Goal: Communication & Community: Answer question/provide support

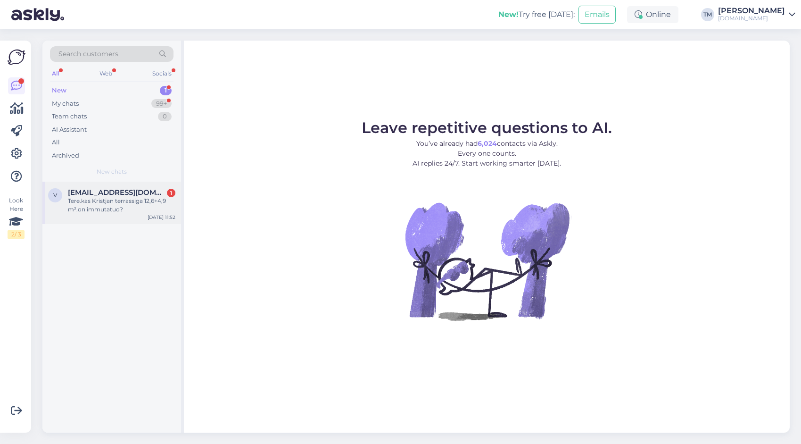
click at [119, 201] on div "Tere.kas Kristjan terrassiga 12,6+4,9 m².on immutatud?" at bounding box center [122, 205] width 108 height 17
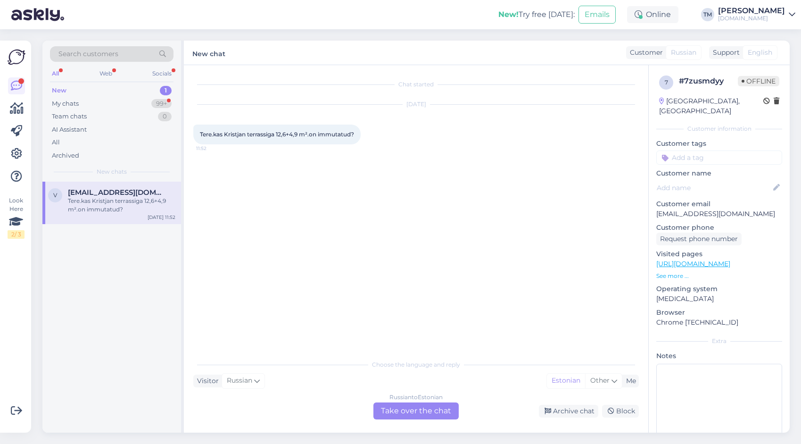
click at [409, 410] on div "Russian to Estonian Take over the chat" at bounding box center [415, 410] width 85 height 17
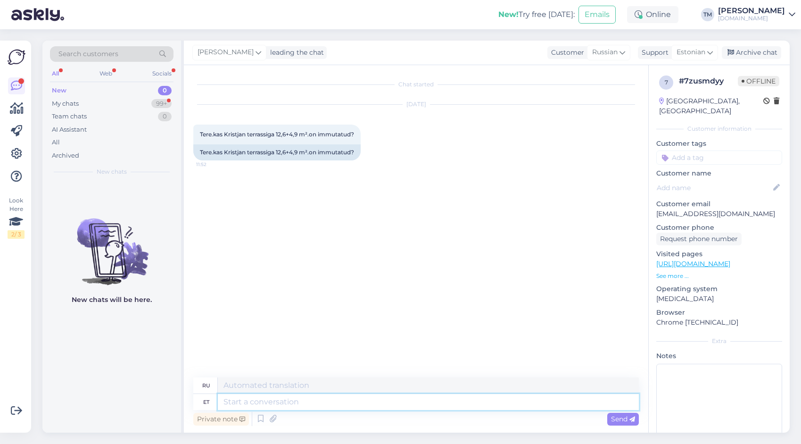
click at [343, 406] on textarea at bounding box center [428, 402] width 421 height 16
click at [619, 54] on div "Russian" at bounding box center [608, 52] width 43 height 15
click at [575, 191] on link "Estonian" at bounding box center [589, 187] width 104 height 15
click at [299, 400] on textarea at bounding box center [416, 400] width 446 height 20
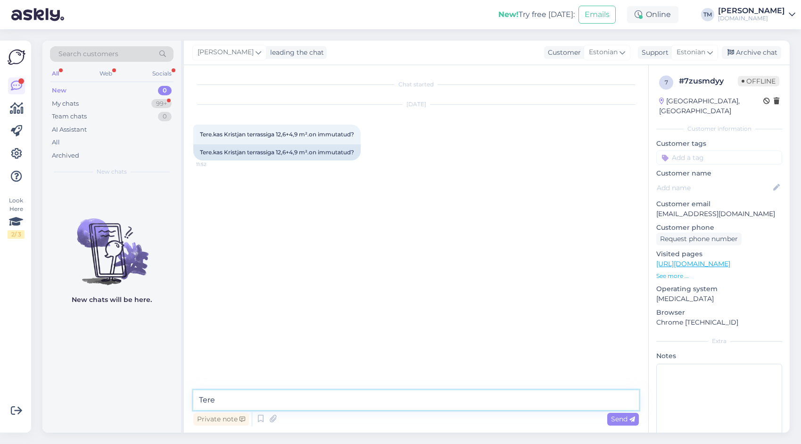
type textarea "Tere!"
type textarea "Kristjanil on immutatud terrassilauad, aiamaja ise ei ole immutatud"
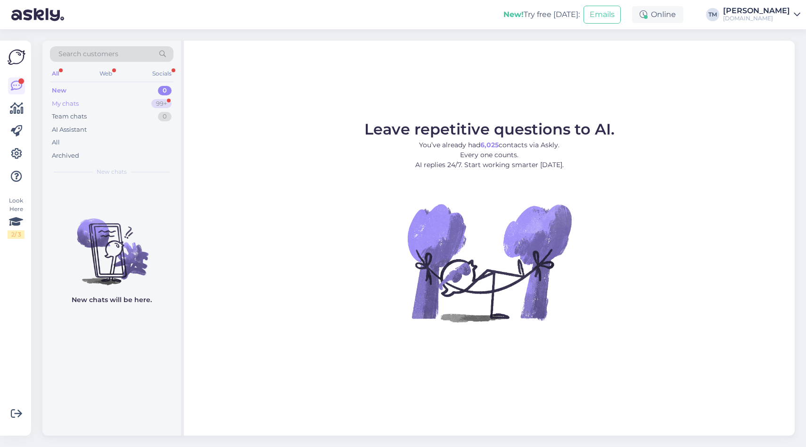
click at [89, 106] on div "My chats 99+" at bounding box center [112, 103] width 124 height 13
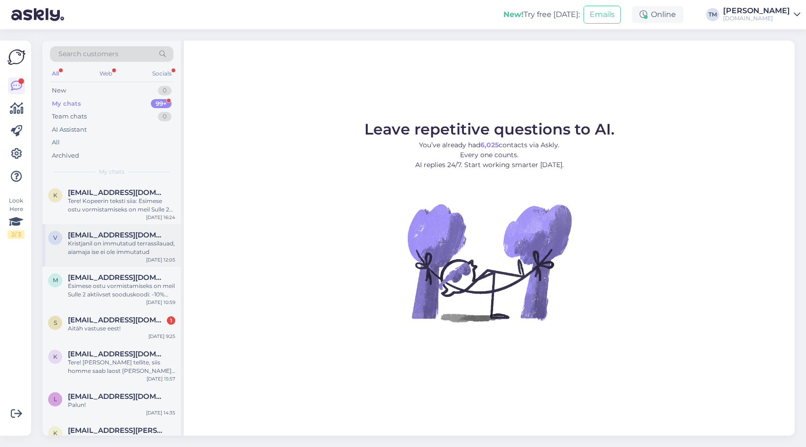
click at [114, 246] on div "Kristjanil on immutatud terrassilauad, aiamaja ise ei ole immutatud" at bounding box center [122, 247] width 108 height 17
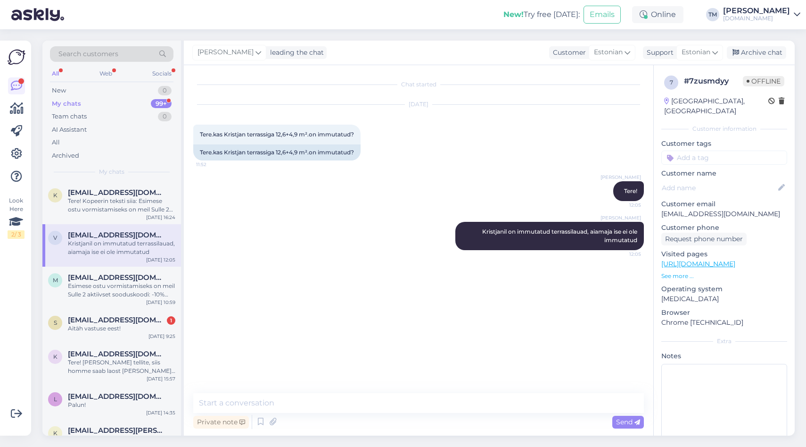
click at [426, 390] on div "Chat started Aug 14 2025 Tere.kas Kristjan terrassiga 12,6+4,9 m².on immutatud?…" at bounding box center [419, 250] width 470 height 370
click at [293, 404] on textarea at bounding box center [418, 403] width 451 height 20
click at [225, 404] on textarea at bounding box center [418, 403] width 451 height 20
click at [148, 322] on span "sillesarapuu@gmail.com" at bounding box center [117, 319] width 98 height 8
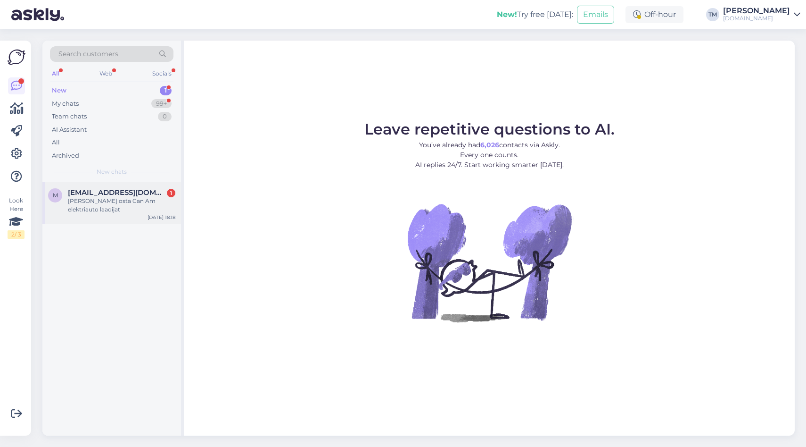
click at [132, 194] on span "mait.ojamaa@gmail.com" at bounding box center [117, 192] width 98 height 8
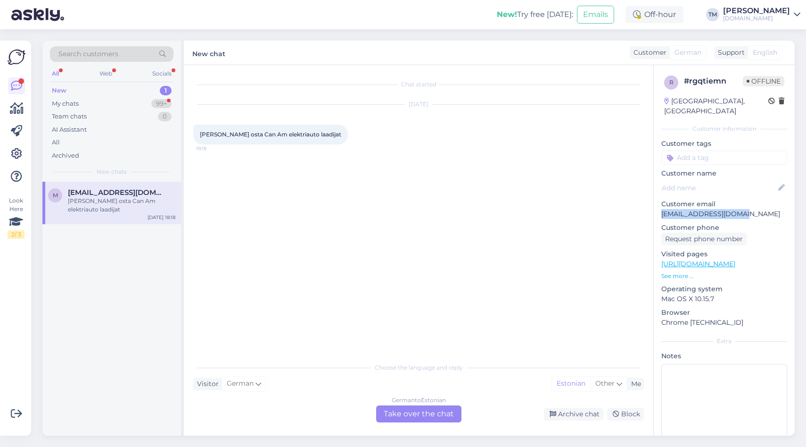
drag, startPoint x: 745, startPoint y: 206, endPoint x: 661, endPoint y: 202, distance: 84.0
click at [661, 202] on div "r # rgqtiemn Offline Estonia, Tallinn Customer information Customer tags Custom…" at bounding box center [724, 264] width 141 height 398
copy p "[EMAIL_ADDRESS][DOMAIN_NAME]"
click at [423, 412] on div "German to Estonian Take over the chat" at bounding box center [418, 413] width 85 height 17
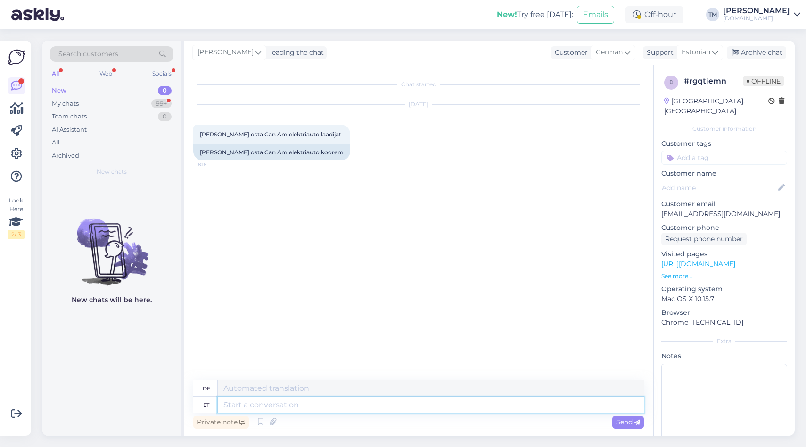
click at [401, 406] on textarea at bounding box center [431, 405] width 426 height 16
type textarea "Tere"
type textarea "Hallo"
type textarea "Tere!"
type textarea "Hallo!"
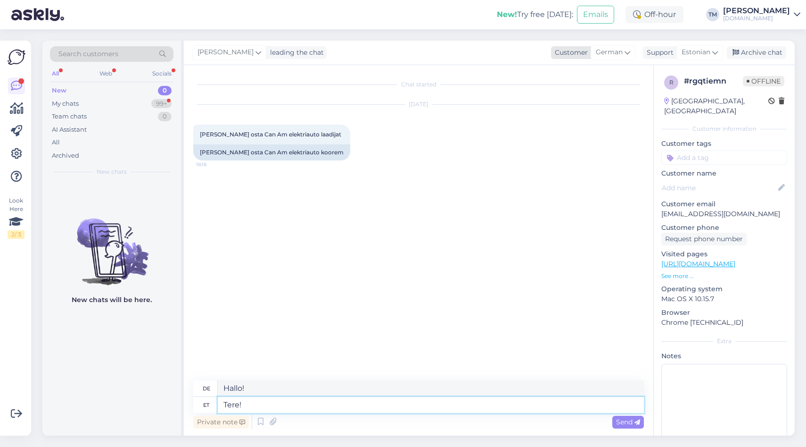
type textarea "Tere!"
click at [618, 48] on span "German" at bounding box center [609, 52] width 27 height 10
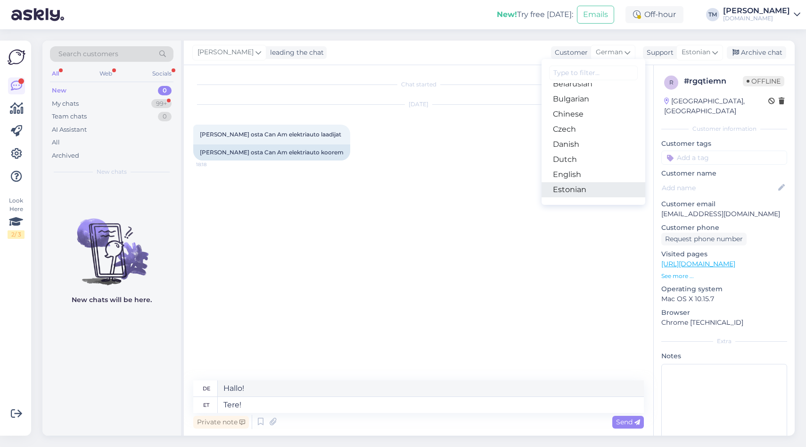
click at [584, 187] on link "Estonian" at bounding box center [594, 189] width 104 height 15
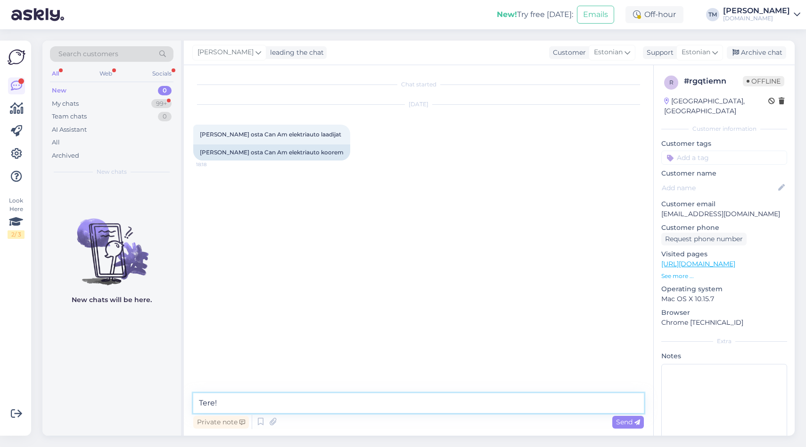
click at [247, 404] on textarea "Tere!" at bounding box center [418, 403] width 451 height 20
type textarea "Tere! Kas teil on tellimuse number käepärast? Vaatan, mis mudeliga on tegu."
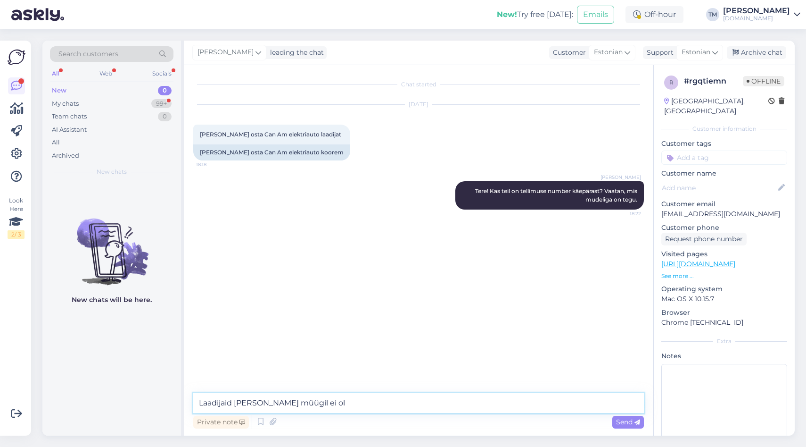
type textarea "Laadijaid [PERSON_NAME] müügil ei ole"
click at [253, 403] on textarea "Laadijaid [PERSON_NAME] müügil ei ole" at bounding box center [418, 403] width 451 height 20
click at [330, 400] on textarea "Laadijaid [PERSON_NAME] müügil ei ole" at bounding box center [418, 403] width 451 height 20
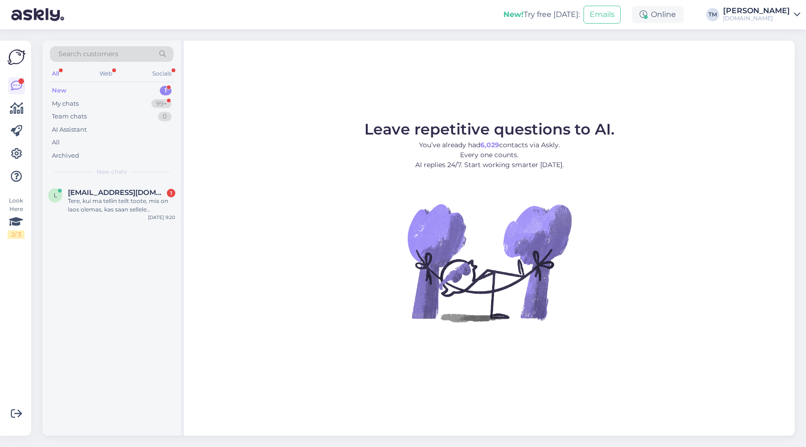
click at [116, 224] on div "l lysmariniinesalu@yahoo.com 1 Tere, kui ma tellin teilt toote, mis on laos ole…" at bounding box center [111, 309] width 139 height 254
click at [122, 209] on div "Tere, kui ma tellin teilt toote, mis on laos olemas, kas saan sellele täna järg…" at bounding box center [122, 205] width 108 height 17
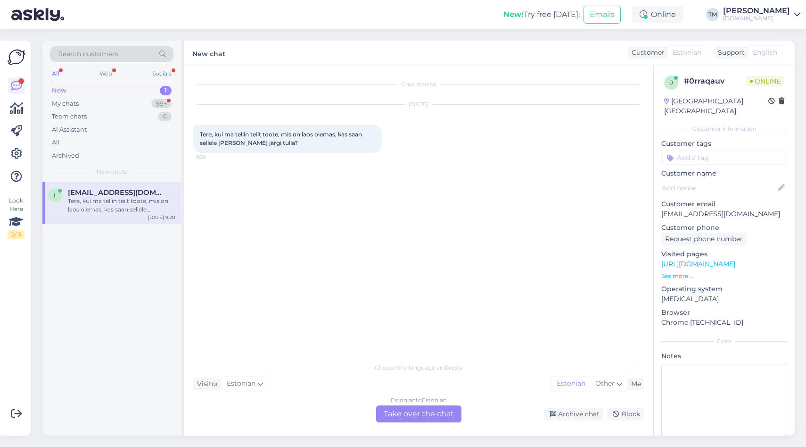
click at [412, 416] on div "Estonian to Estonian Take over the chat" at bounding box center [418, 413] width 85 height 17
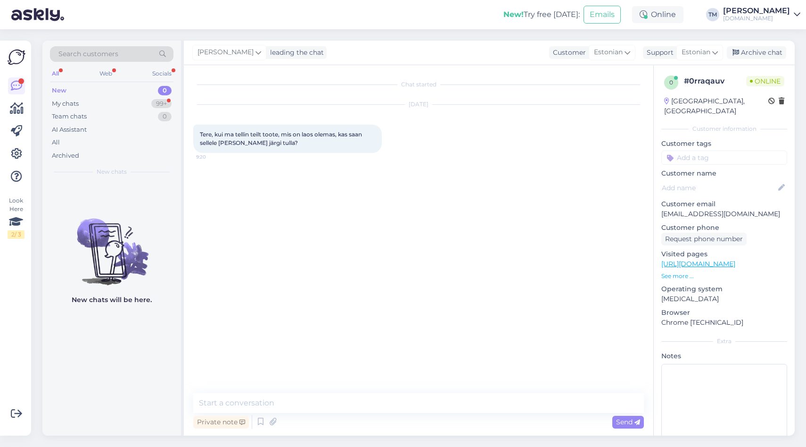
click at [709, 259] on link "https://manguvaljakud.eu/pood/pallimangud/jalgpallivaravad/jalgpallivarav-teras…" at bounding box center [699, 263] width 74 height 8
click at [370, 400] on textarea at bounding box center [418, 403] width 451 height 20
type textarea "Tere! Saab ikka."
click at [82, 113] on div "Team chats" at bounding box center [69, 116] width 35 height 9
click at [82, 106] on div "My chats 99+" at bounding box center [112, 103] width 124 height 13
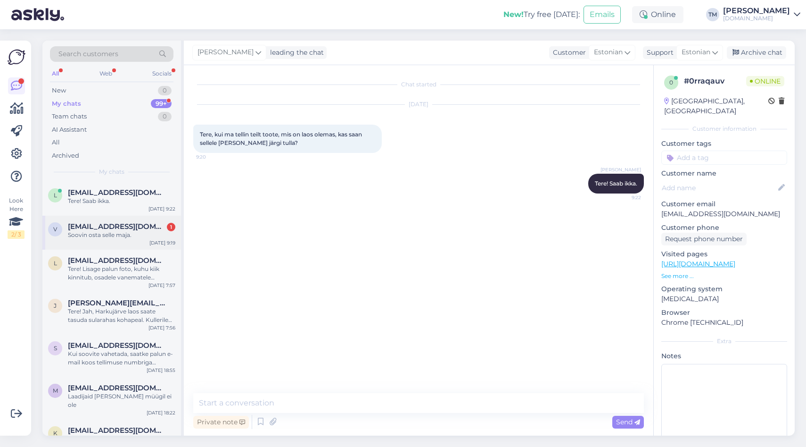
click at [106, 232] on div "Soovin osta selle maja." at bounding box center [122, 235] width 108 height 8
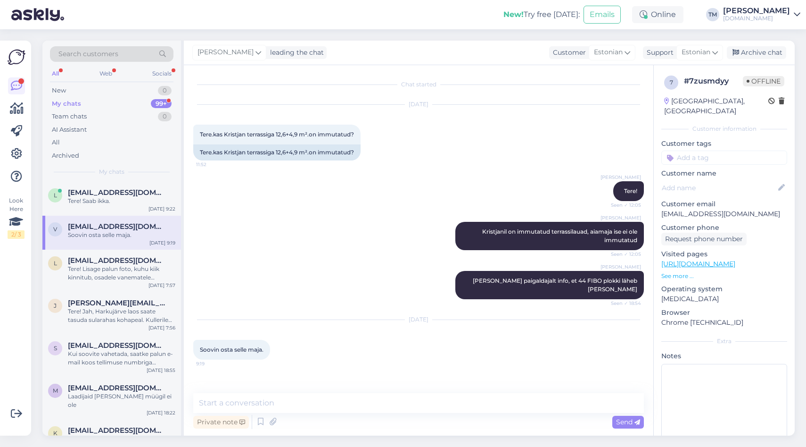
click at [282, 417] on div "Private note Send" at bounding box center [418, 422] width 451 height 18
click at [276, 405] on textarea at bounding box center [418, 403] width 451 height 20
paste textarea "[URL][DOMAIN_NAME]"
type textarea "Saate vormistada tellimuse e-poes: https://manguvaljakud.eu/pood/aiamajad-ja-ku…"
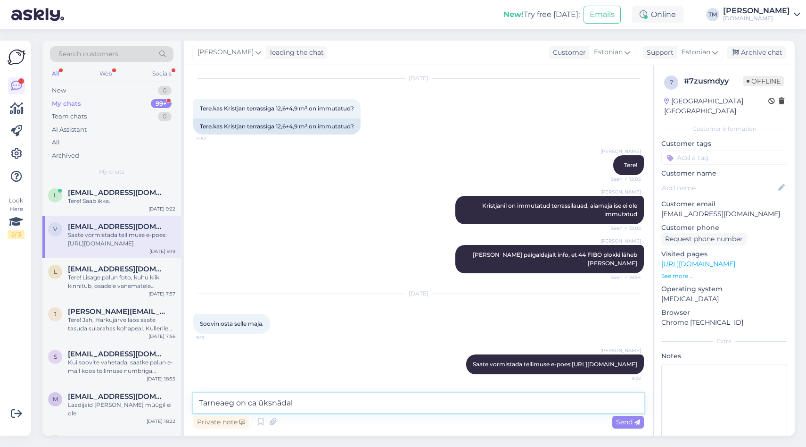
type textarea "Tarneaeg on ca üks nädal"
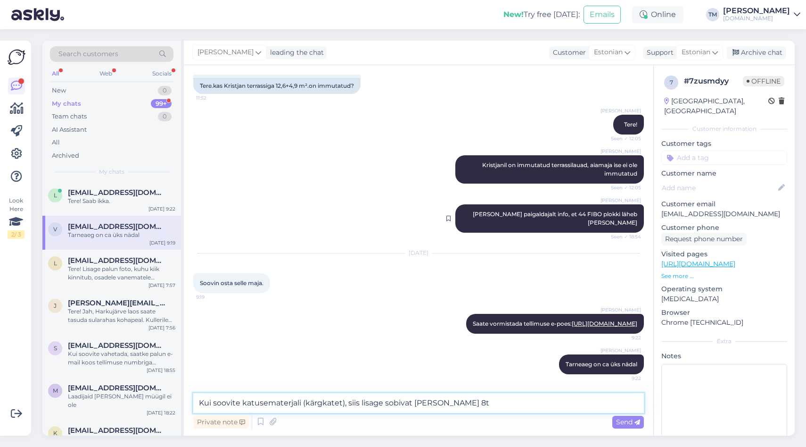
type textarea "Kui soovite katusematerjali (kärgkatet), siis lisage sobivat [PERSON_NAME] 8tk"
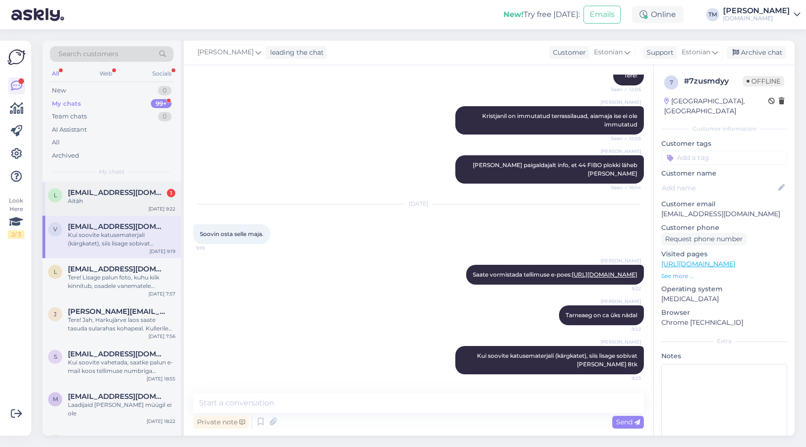
click at [149, 196] on span "[EMAIL_ADDRESS][DOMAIN_NAME]" at bounding box center [117, 192] width 98 height 8
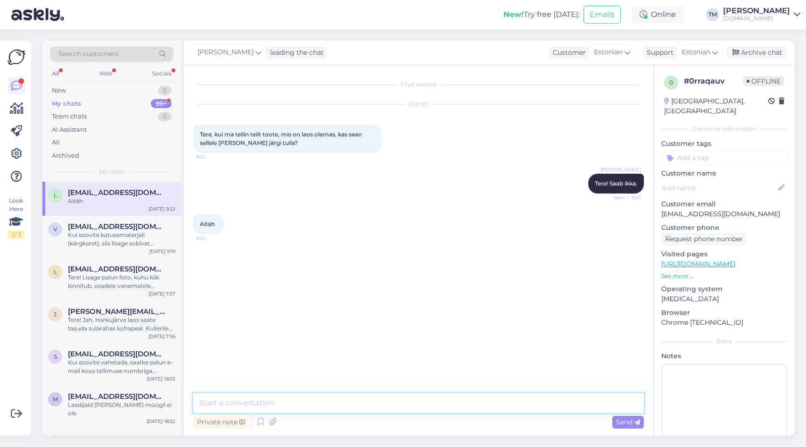
click at [246, 402] on textarea at bounding box center [418, 403] width 451 height 20
type textarea "Palun!"
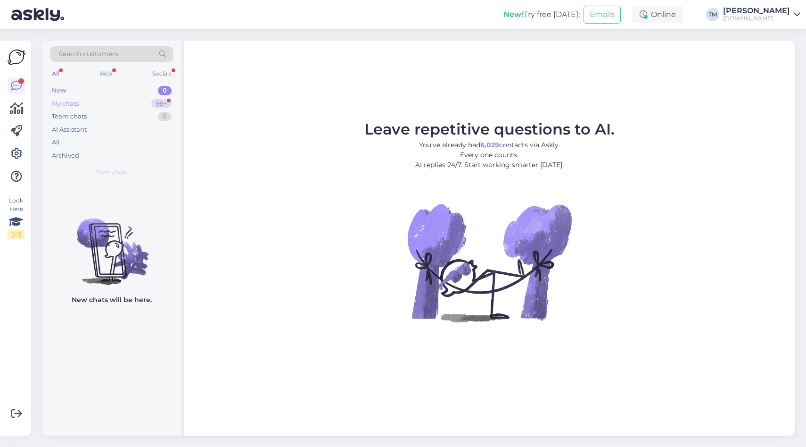
click at [116, 105] on div "My chats 99+" at bounding box center [112, 103] width 124 height 13
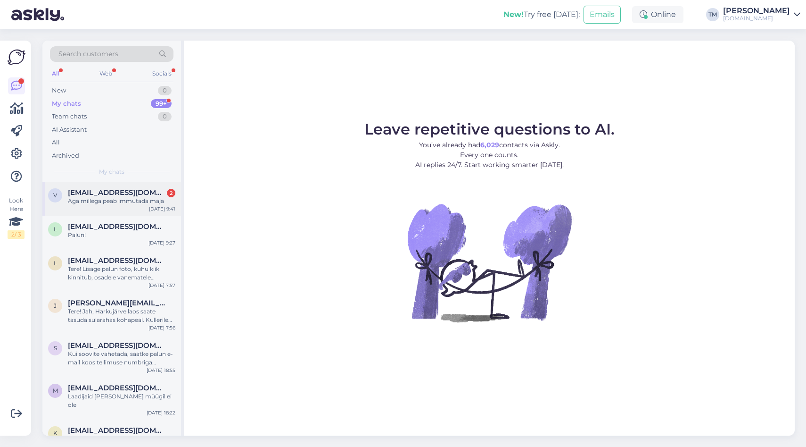
click at [114, 188] on span "[EMAIL_ADDRESS][DOMAIN_NAME]" at bounding box center [117, 192] width 98 height 8
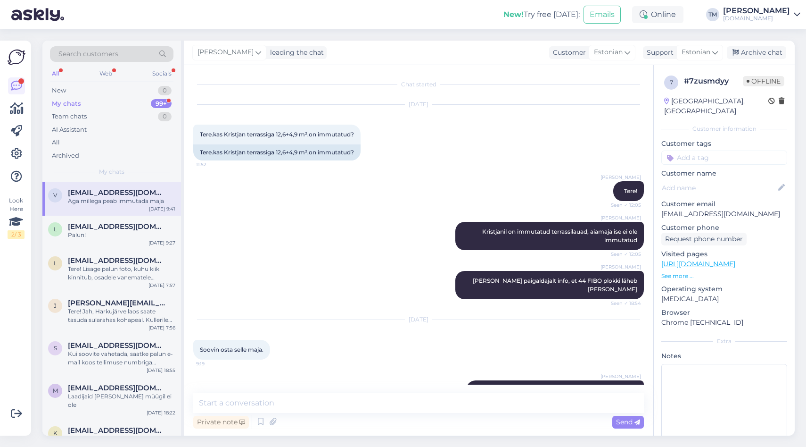
scroll to position [222, 0]
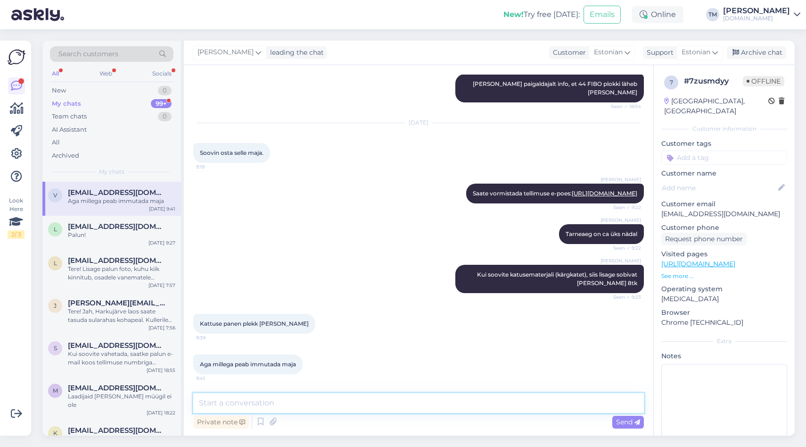
click at [303, 402] on textarea at bounding box center [418, 403] width 451 height 20
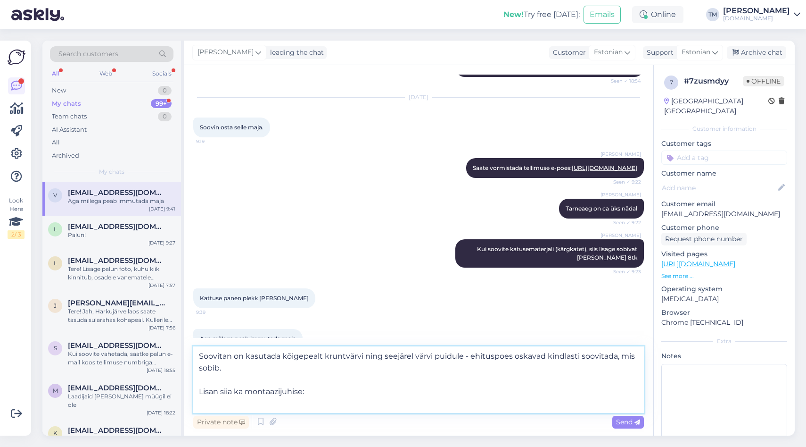
paste textarea "[URL][DOMAIN_NAME]"
type textarea "Soovitan on kasutada kõigepealt kruntvärvi ning seejärel värvi puidule - ehitus…"
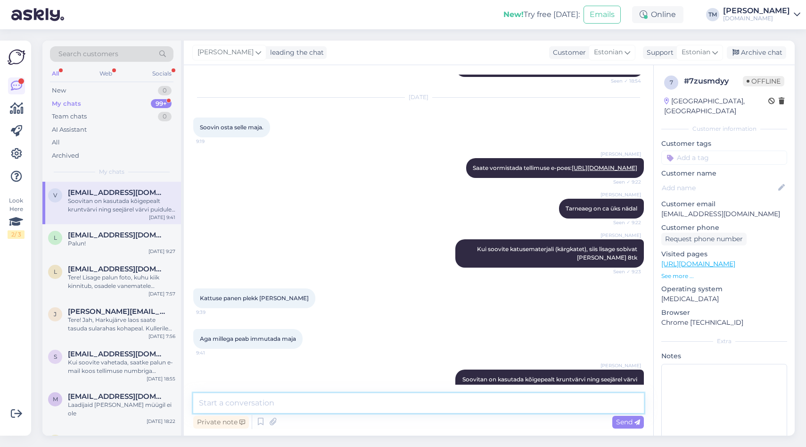
scroll to position [314, 0]
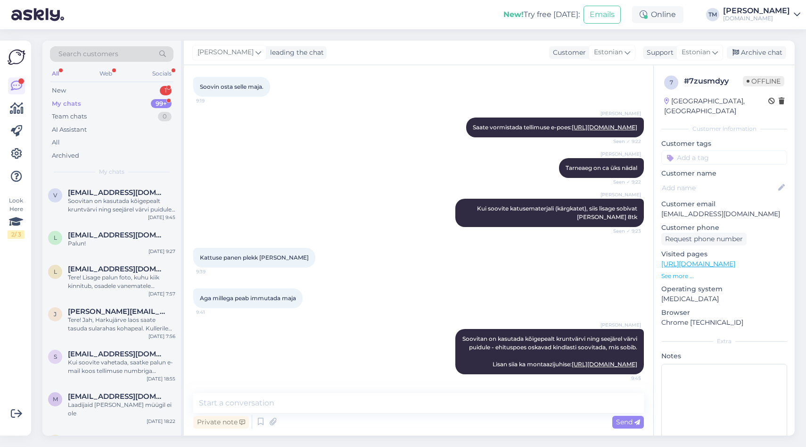
click at [111, 83] on div "Search customers All Web Socials New 1 My chats 99+ Team chats 0 AI Assistant A…" at bounding box center [111, 111] width 139 height 141
click at [104, 91] on div "New 1" at bounding box center [112, 90] width 124 height 13
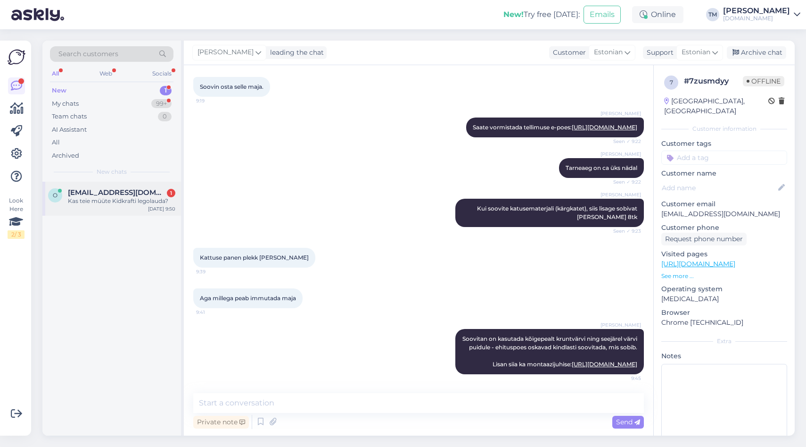
click at [107, 215] on div "o [EMAIL_ADDRESS][DOMAIN_NAME] 1 Kas teie müüte Kidkrafti legolauda? [DATE] 9:50" at bounding box center [111, 199] width 139 height 34
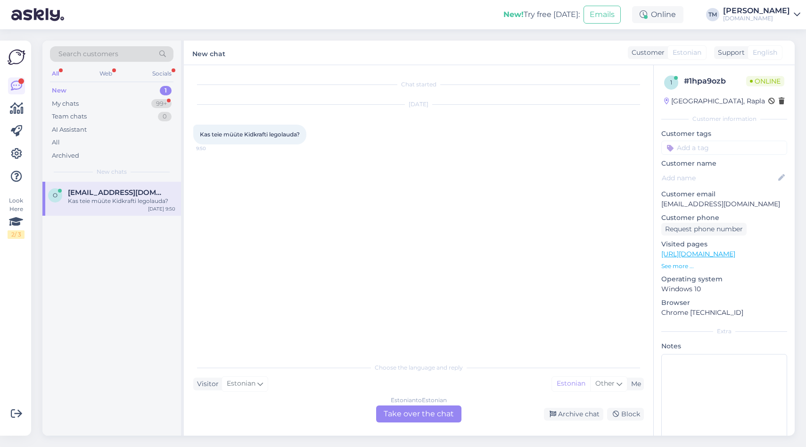
click at [403, 414] on div "Estonian to Estonian Take over the chat" at bounding box center [418, 413] width 85 height 17
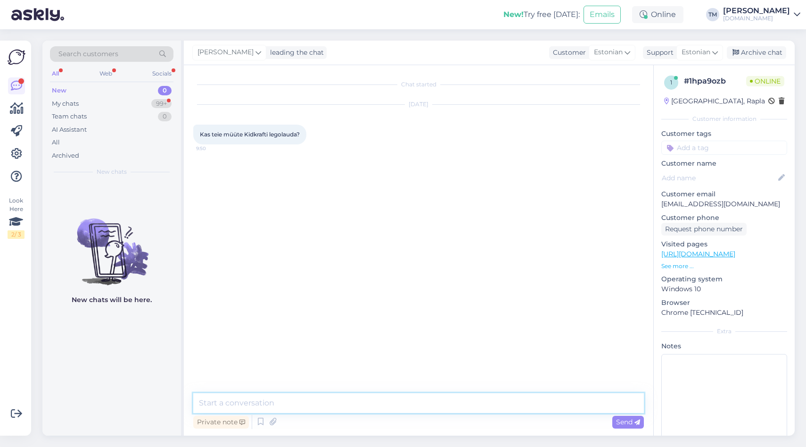
click at [371, 408] on textarea at bounding box center [418, 403] width 451 height 20
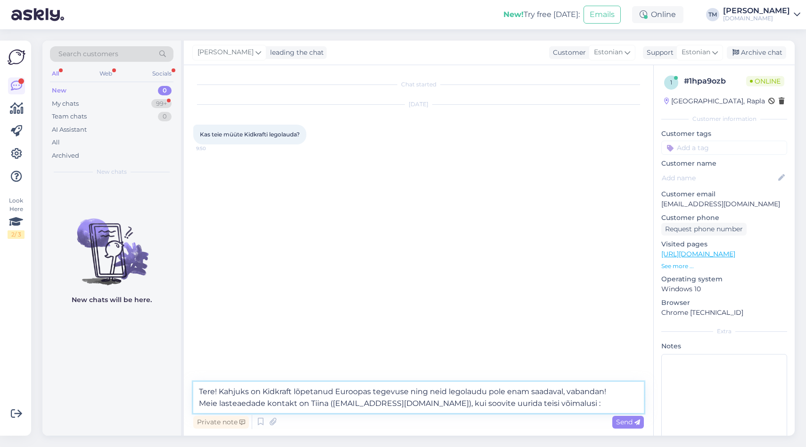
type textarea "Tere! Kahjuks on Kidkraft lõpetanud Euroopas tegevuse ning neid legolaudu pole …"
